Goal: Entertainment & Leisure: Consume media (video, audio)

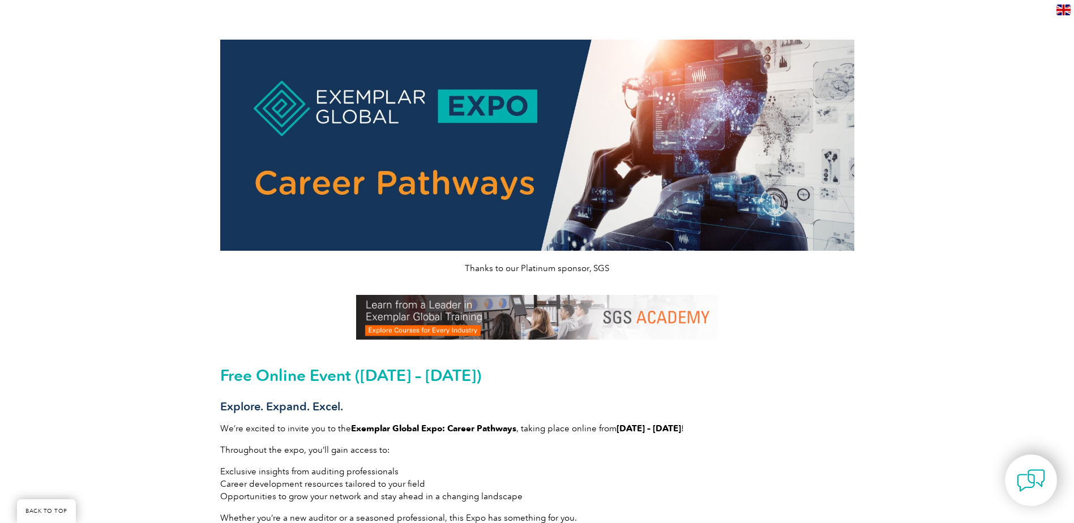
scroll to position [189, 0]
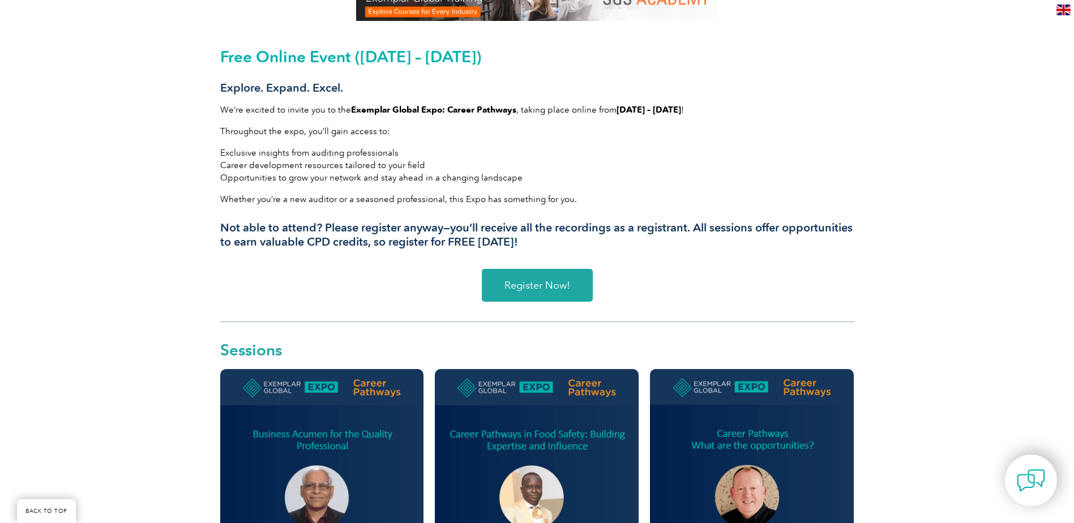
scroll to position [283, 0]
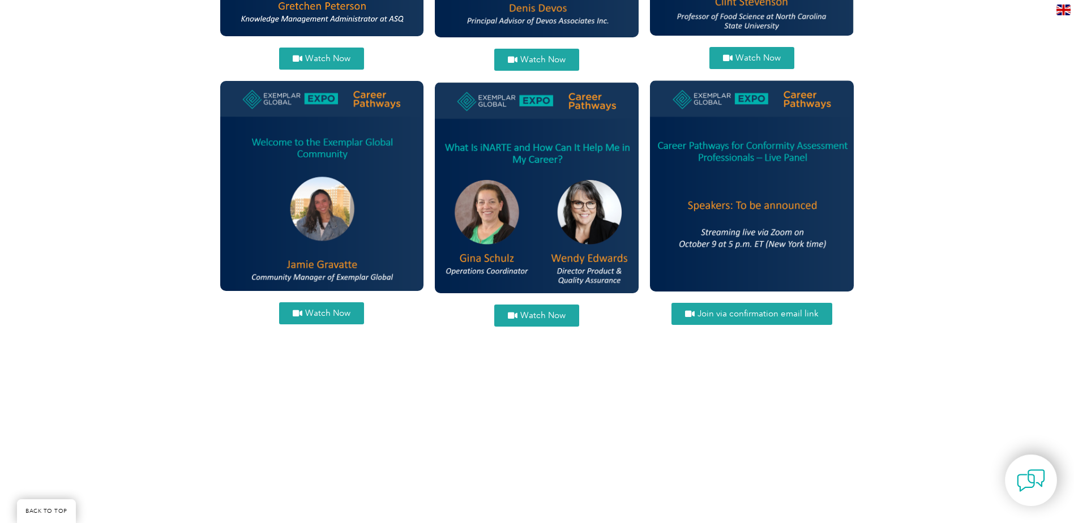
scroll to position [1415, 0]
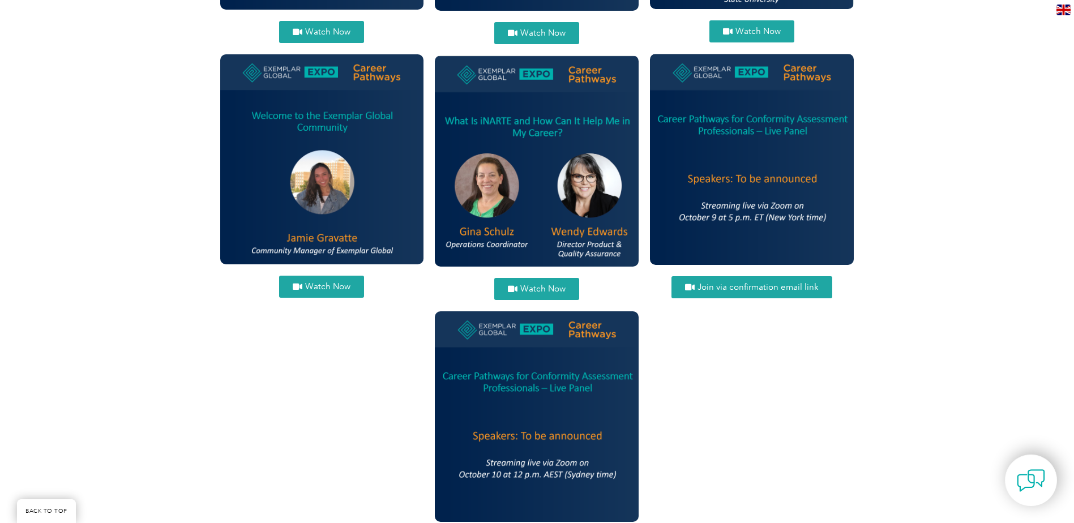
click at [333, 290] on span "Watch Now" at bounding box center [327, 286] width 45 height 8
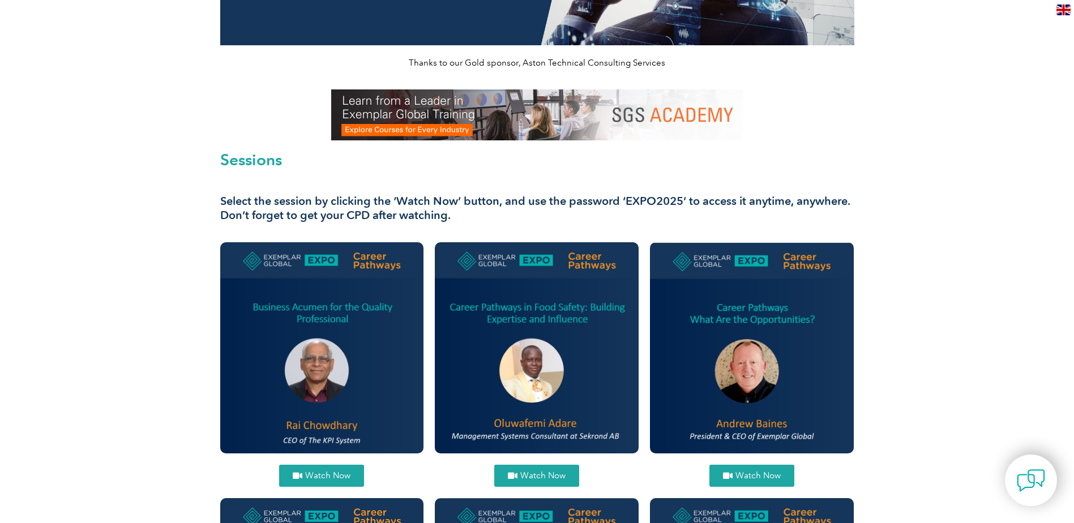
scroll to position [0, 0]
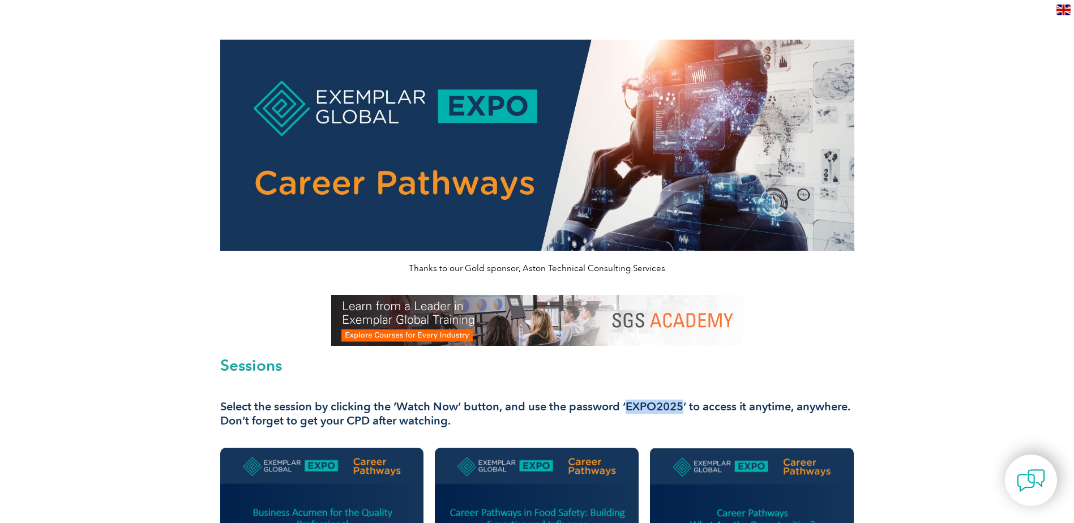
drag, startPoint x: 680, startPoint y: 405, endPoint x: 627, endPoint y: 406, distance: 53.2
click at [627, 406] on h3 "Select the session by clicking the ‘Watch Now’ button, and use the password ‘EX…" at bounding box center [537, 414] width 634 height 28
drag, startPoint x: 627, startPoint y: 406, endPoint x: 633, endPoint y: 405, distance: 6.3
copy h3 "EXPO2025"
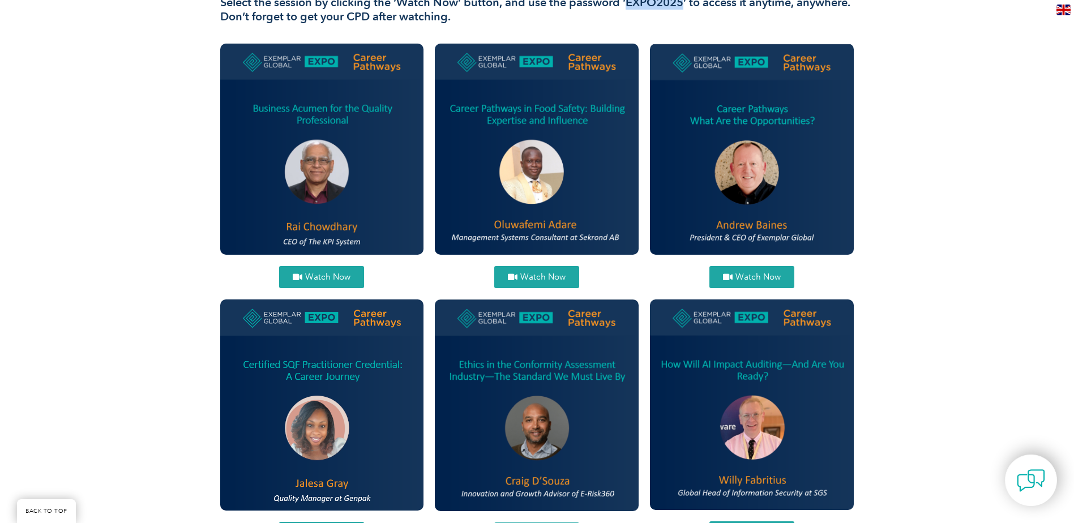
scroll to position [378, 0]
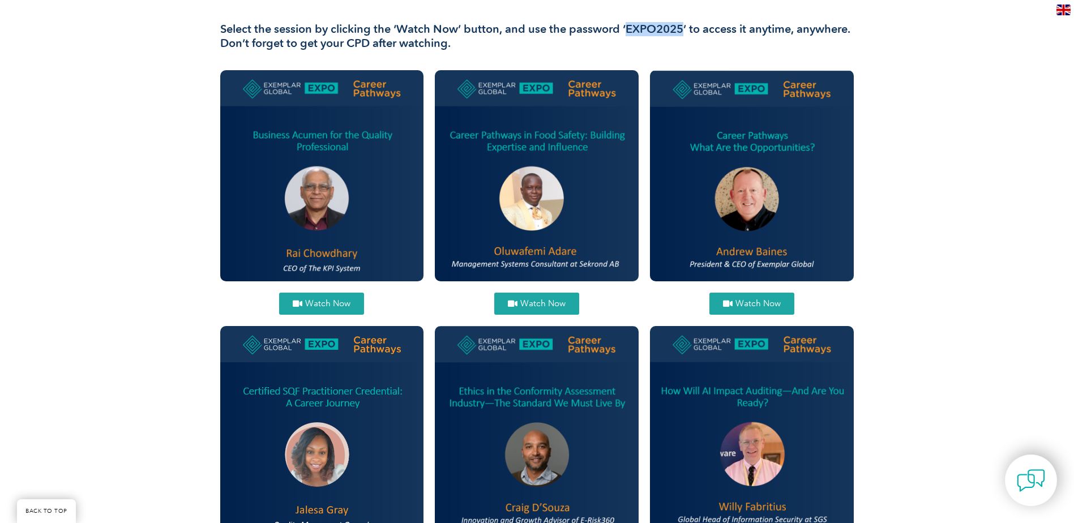
click at [765, 297] on link "Watch Now" at bounding box center [751, 304] width 85 height 22
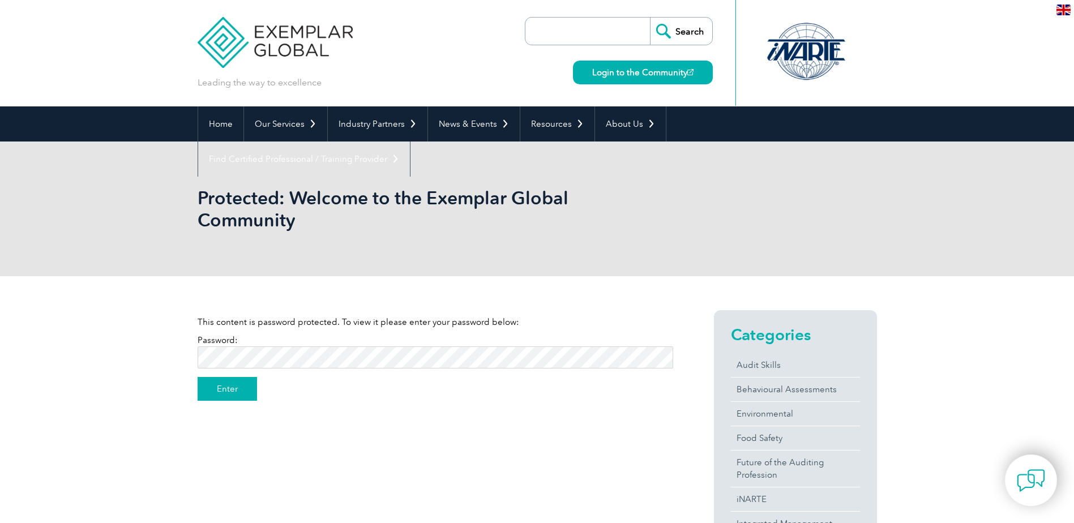
click at [237, 382] on input "Enter" at bounding box center [227, 389] width 59 height 24
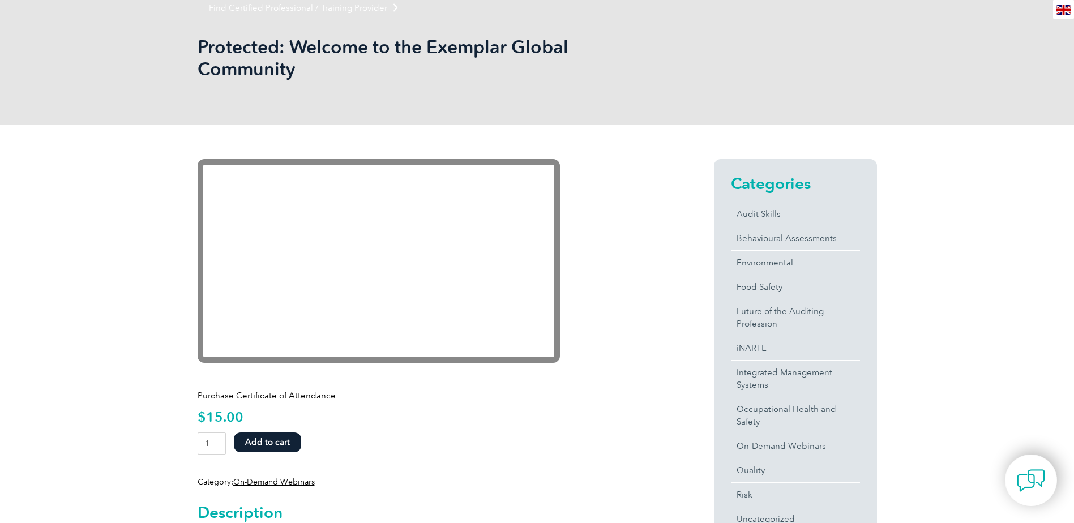
scroll to position [95, 0]
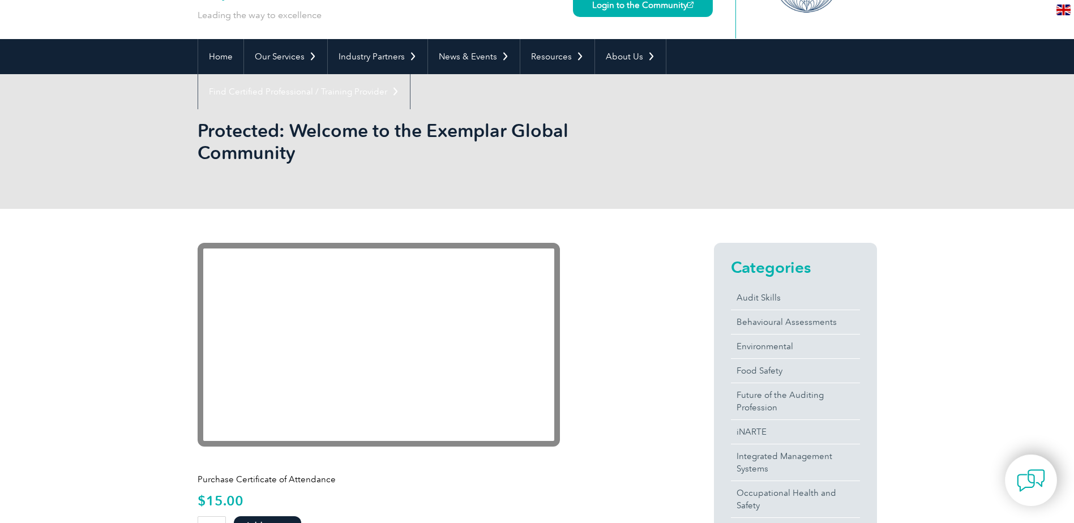
scroll to position [95, 0]
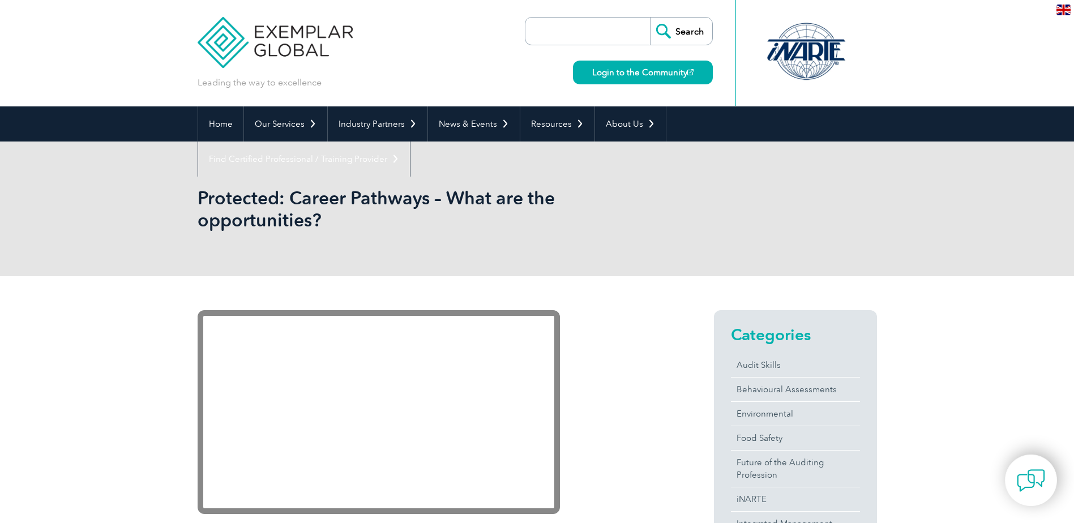
scroll to position [189, 0]
